Goal: Find specific page/section: Find specific page/section

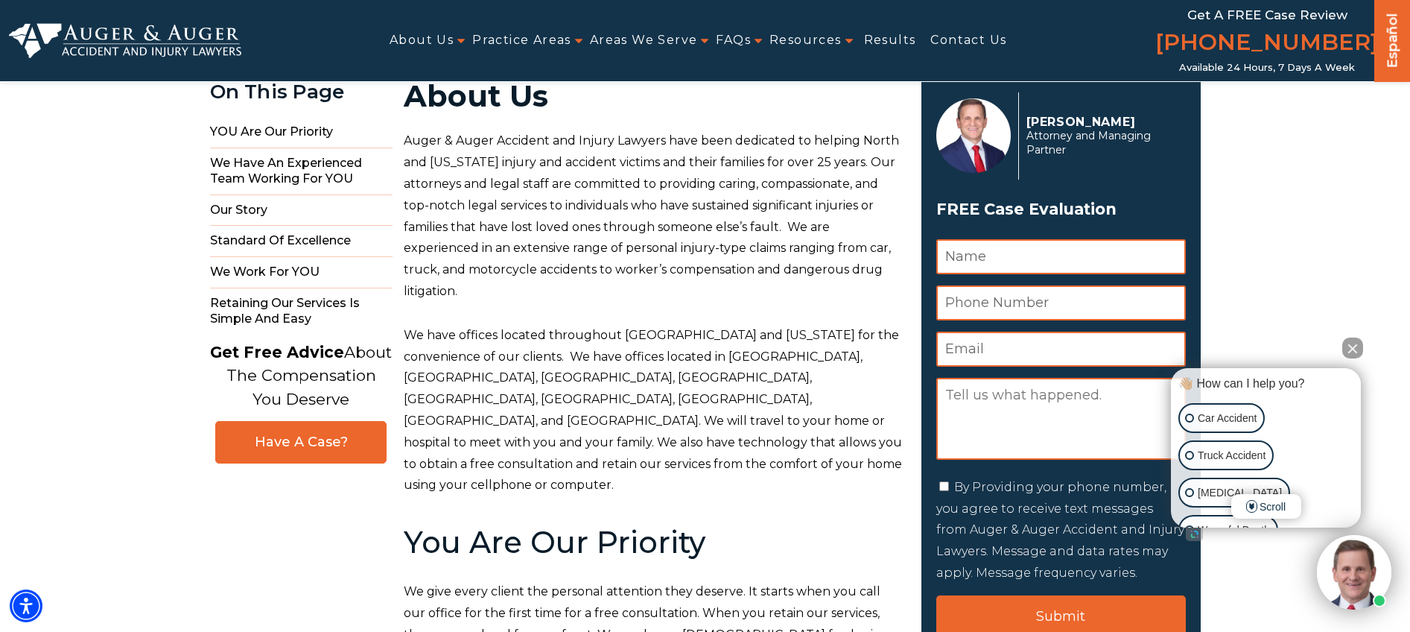
scroll to position [83, 0]
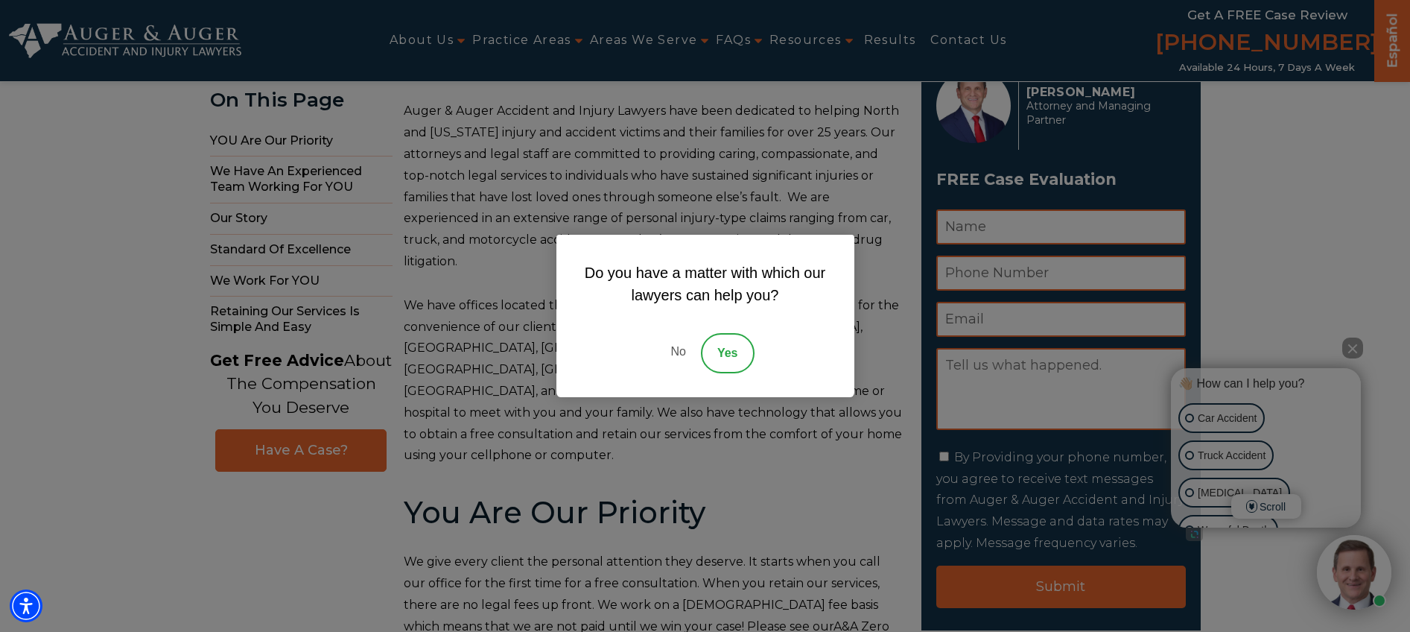
click at [683, 353] on link "No" at bounding box center [678, 353] width 45 height 40
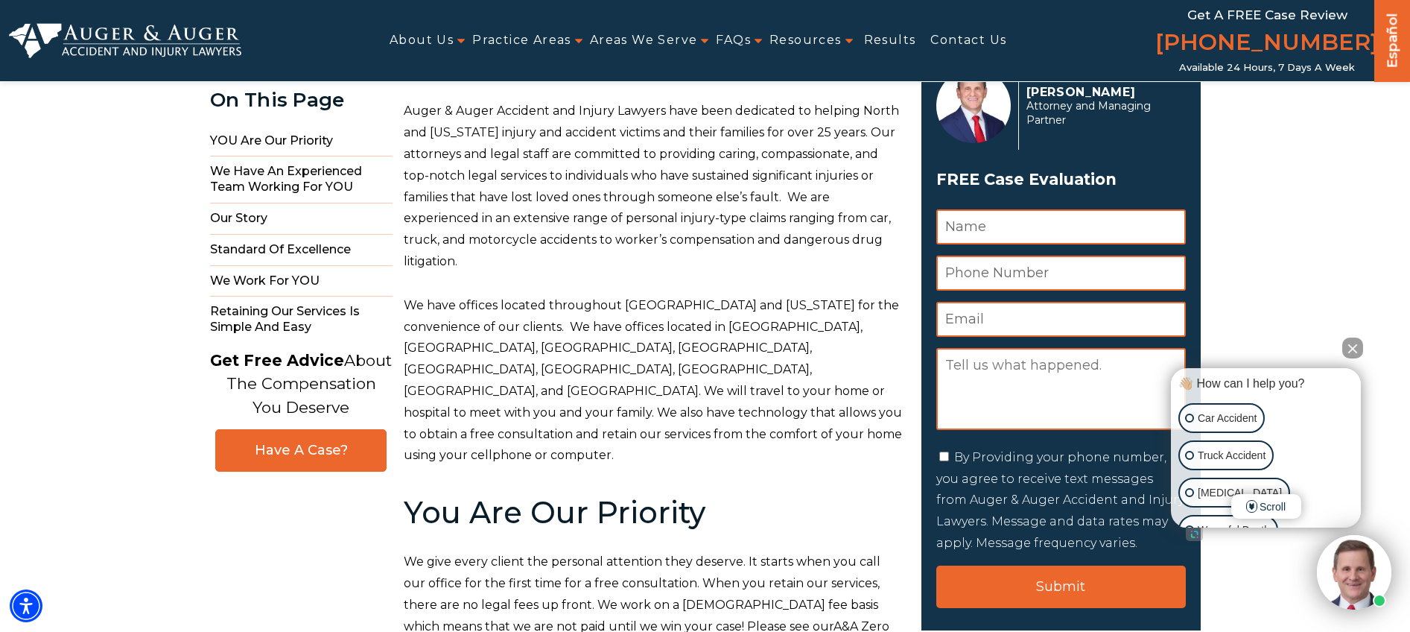
click at [1354, 342] on button "Close Intaker Chat Widget" at bounding box center [1352, 347] width 21 height 21
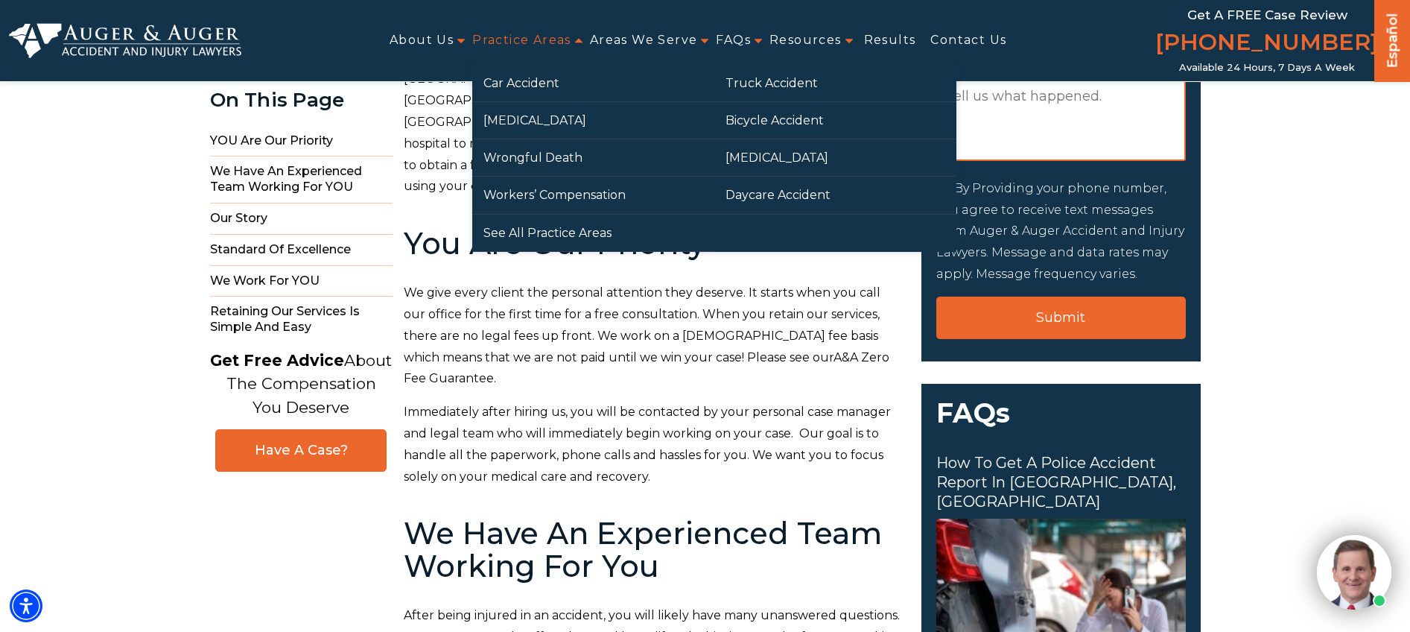
scroll to position [241, 0]
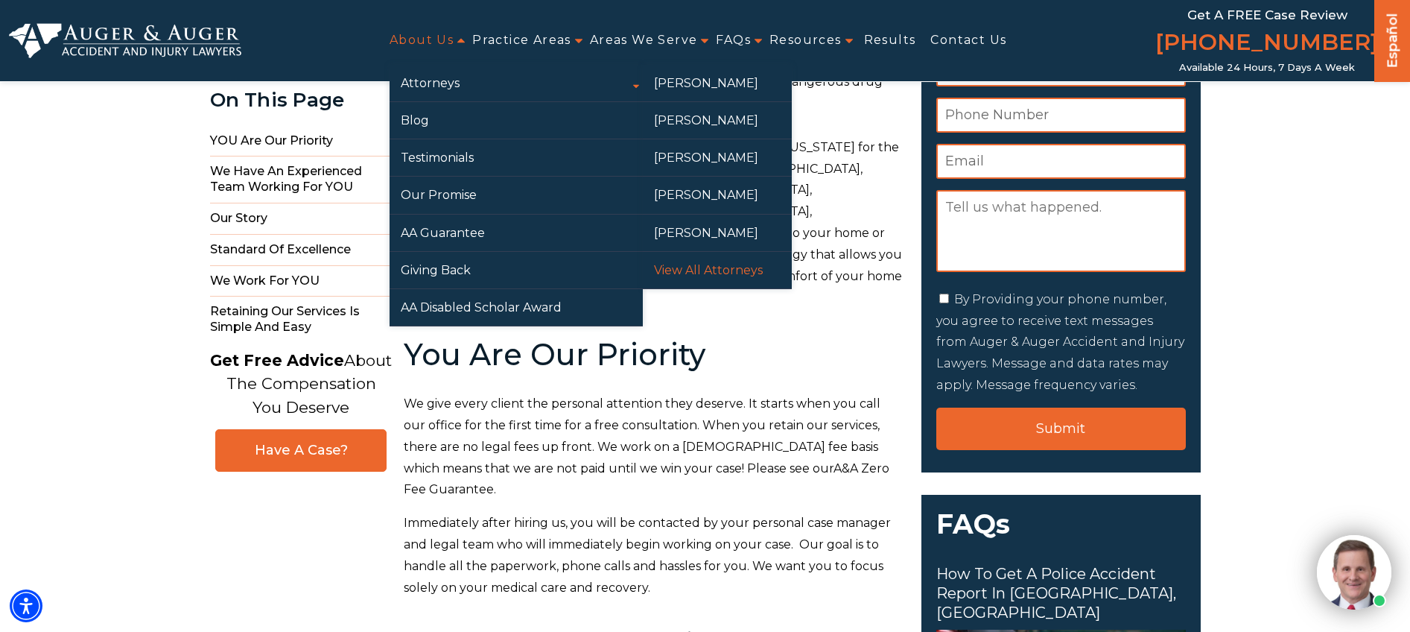
click at [736, 267] on link "View All Attorneys" at bounding box center [717, 270] width 149 height 37
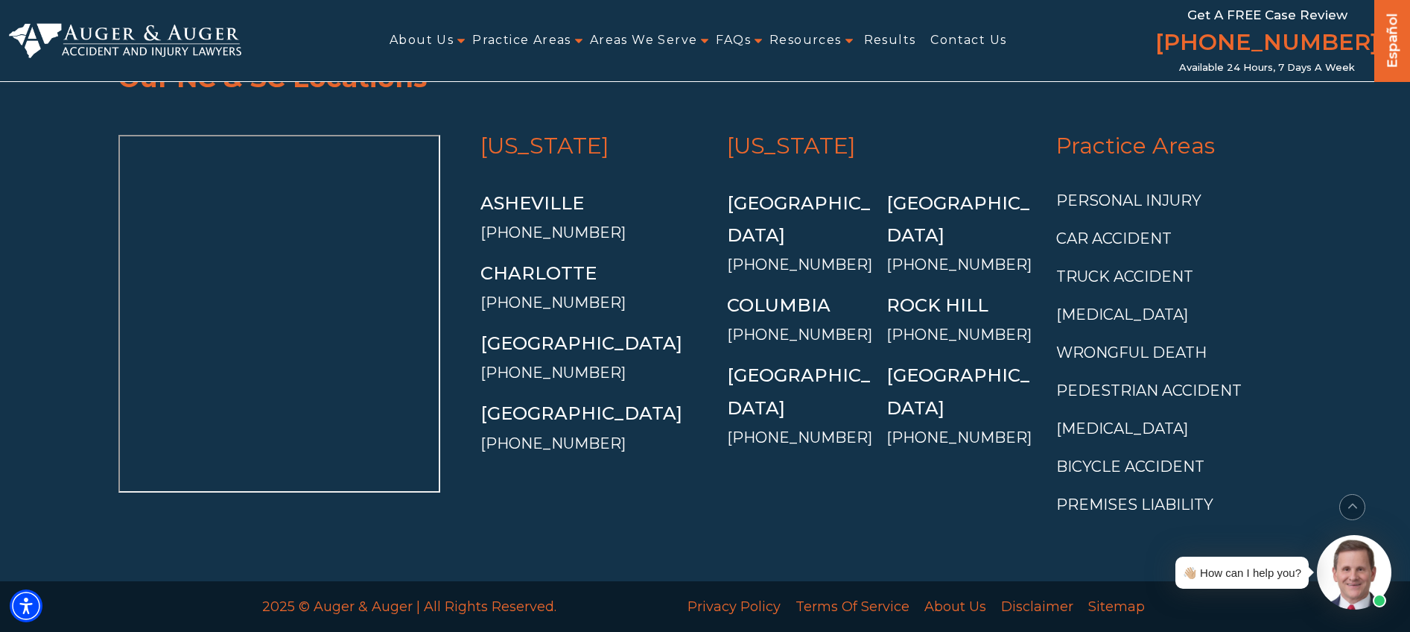
scroll to position [3736, 0]
